Goal: Task Accomplishment & Management: Manage account settings

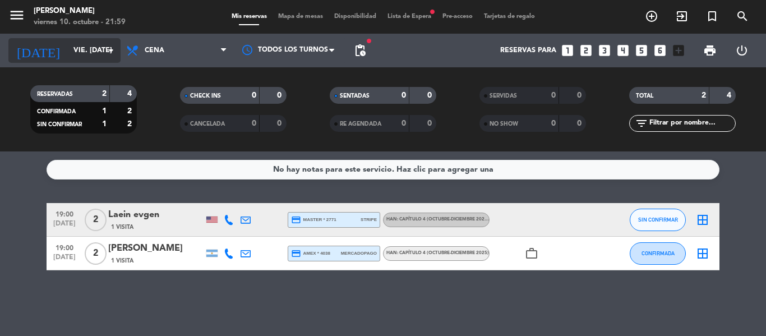
click at [68, 45] on input "vie. [DATE]" at bounding box center [115, 50] width 95 height 19
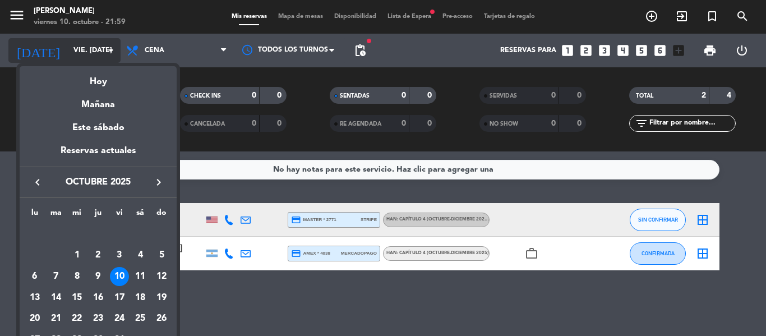
click at [55, 45] on div at bounding box center [383, 168] width 766 height 336
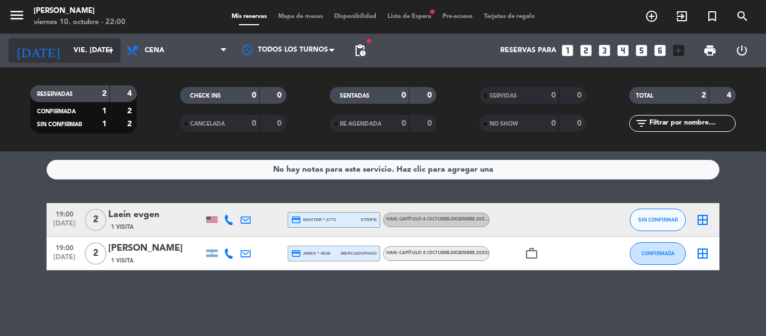
click at [68, 44] on input "vie. [DATE]" at bounding box center [115, 50] width 95 height 19
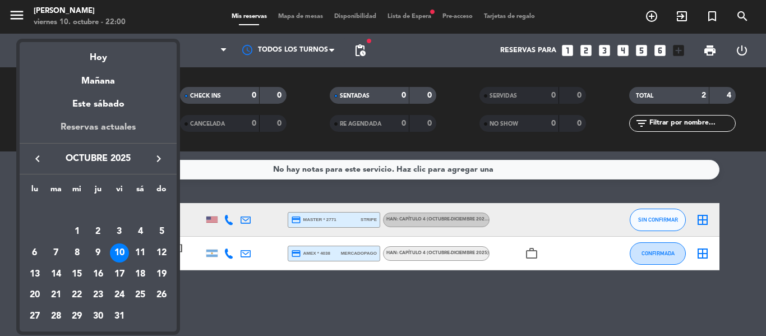
click at [97, 130] on div "Reservas actuales" at bounding box center [98, 131] width 157 height 23
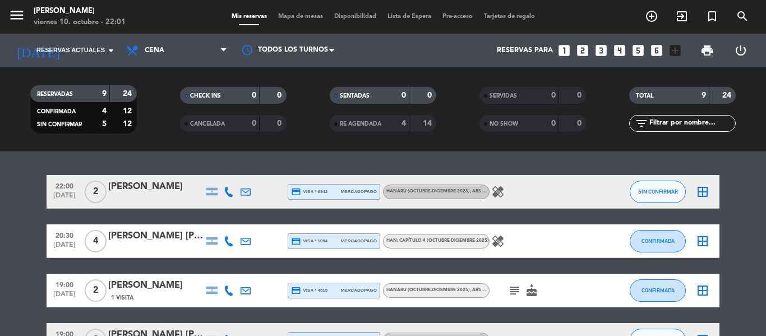
scroll to position [56, 0]
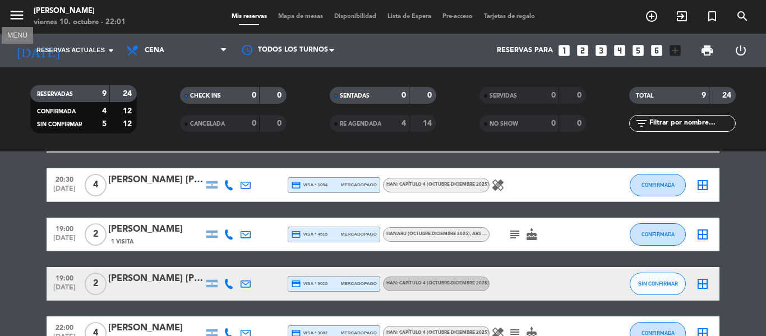
click at [12, 9] on icon "menu" at bounding box center [16, 15] width 17 height 17
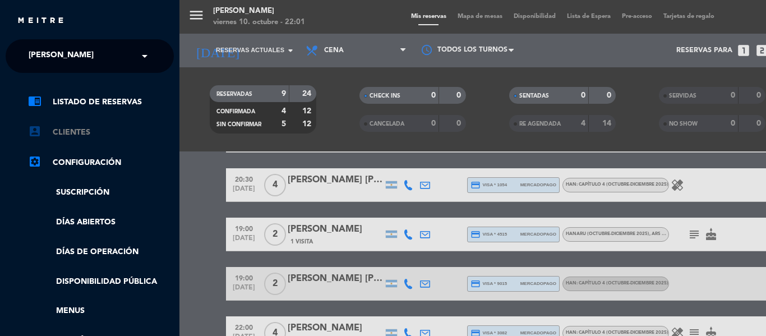
click at [88, 131] on link "account_box Clientes" at bounding box center [101, 132] width 146 height 13
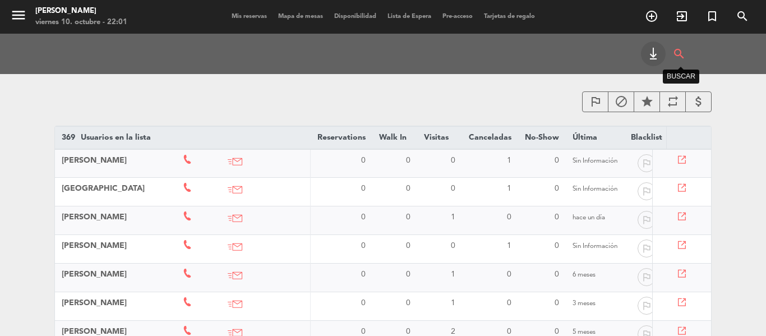
click at [682, 53] on icon "search" at bounding box center [678, 53] width 13 height 25
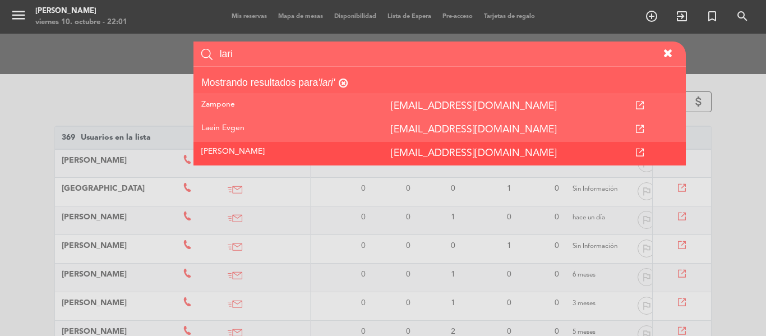
type input "lari"
click at [497, 156] on td "[EMAIL_ADDRESS][DOMAIN_NAME]" at bounding box center [488, 154] width 210 height 24
click at [461, 152] on icon "[EMAIL_ADDRESS][DOMAIN_NAME]" at bounding box center [474, 154] width 166 height 10
click at [395, 155] on icon "[EMAIL_ADDRESS][DOMAIN_NAME]" at bounding box center [474, 154] width 166 height 10
click at [644, 151] on icon at bounding box center [640, 153] width 8 height 8
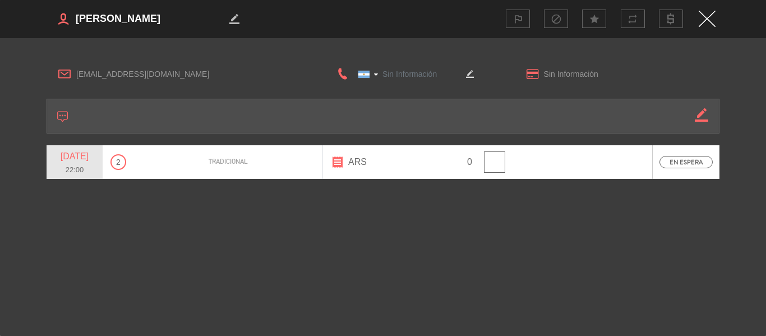
type input "[PHONE_NUMBER]"
drag, startPoint x: 172, startPoint y: 75, endPoint x: 77, endPoint y: 77, distance: 94.8
click at [77, 77] on span "[EMAIL_ADDRESS][DOMAIN_NAME]" at bounding box center [188, 74] width 224 height 13
copy span "[EMAIL_ADDRESS][DOMAIN_NAME]"
drag, startPoint x: 442, startPoint y: 76, endPoint x: 388, endPoint y: 73, distance: 55.1
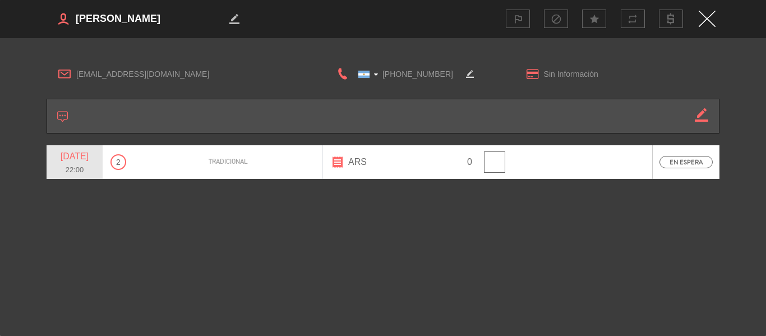
click at [388, 73] on input "[PHONE_NUMBER]" at bounding box center [405, 74] width 112 height 14
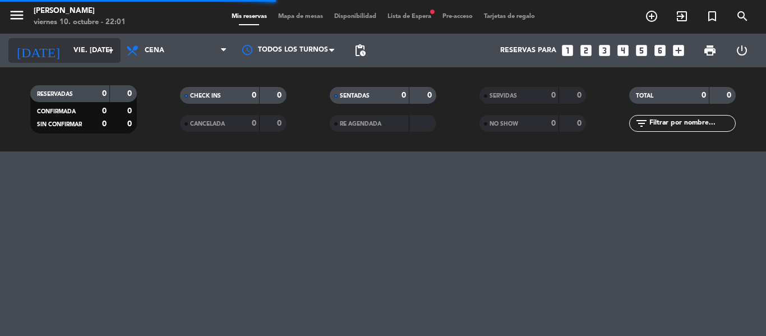
click at [98, 52] on input "vie. [DATE]" at bounding box center [115, 50] width 95 height 19
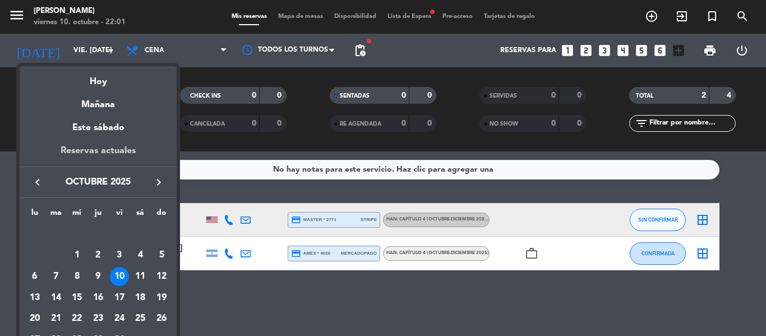
click at [110, 153] on div "Reservas actuales" at bounding box center [98, 155] width 157 height 23
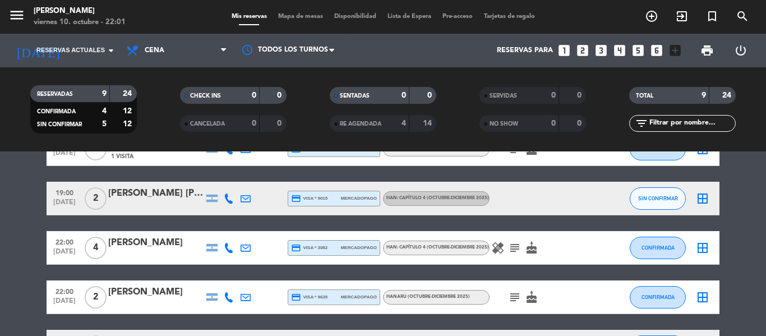
scroll to position [168, 0]
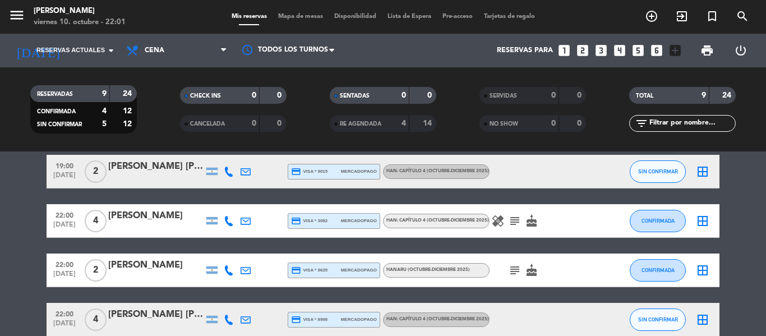
click at [160, 177] on div at bounding box center [155, 178] width 95 height 9
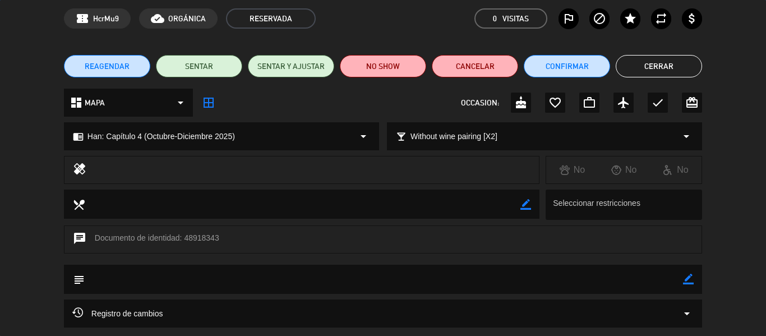
scroll to position [145, 0]
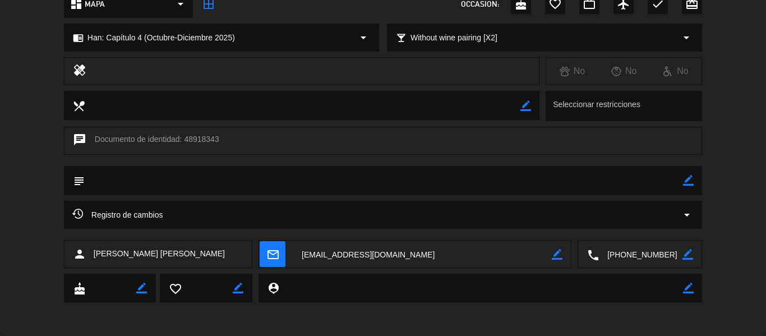
click at [354, 253] on textarea at bounding box center [422, 255] width 259 height 28
drag, startPoint x: 610, startPoint y: 253, endPoint x: 662, endPoint y: 257, distance: 51.7
click at [662, 257] on textarea at bounding box center [641, 255] width 84 height 28
